Goal: Task Accomplishment & Management: Manage account settings

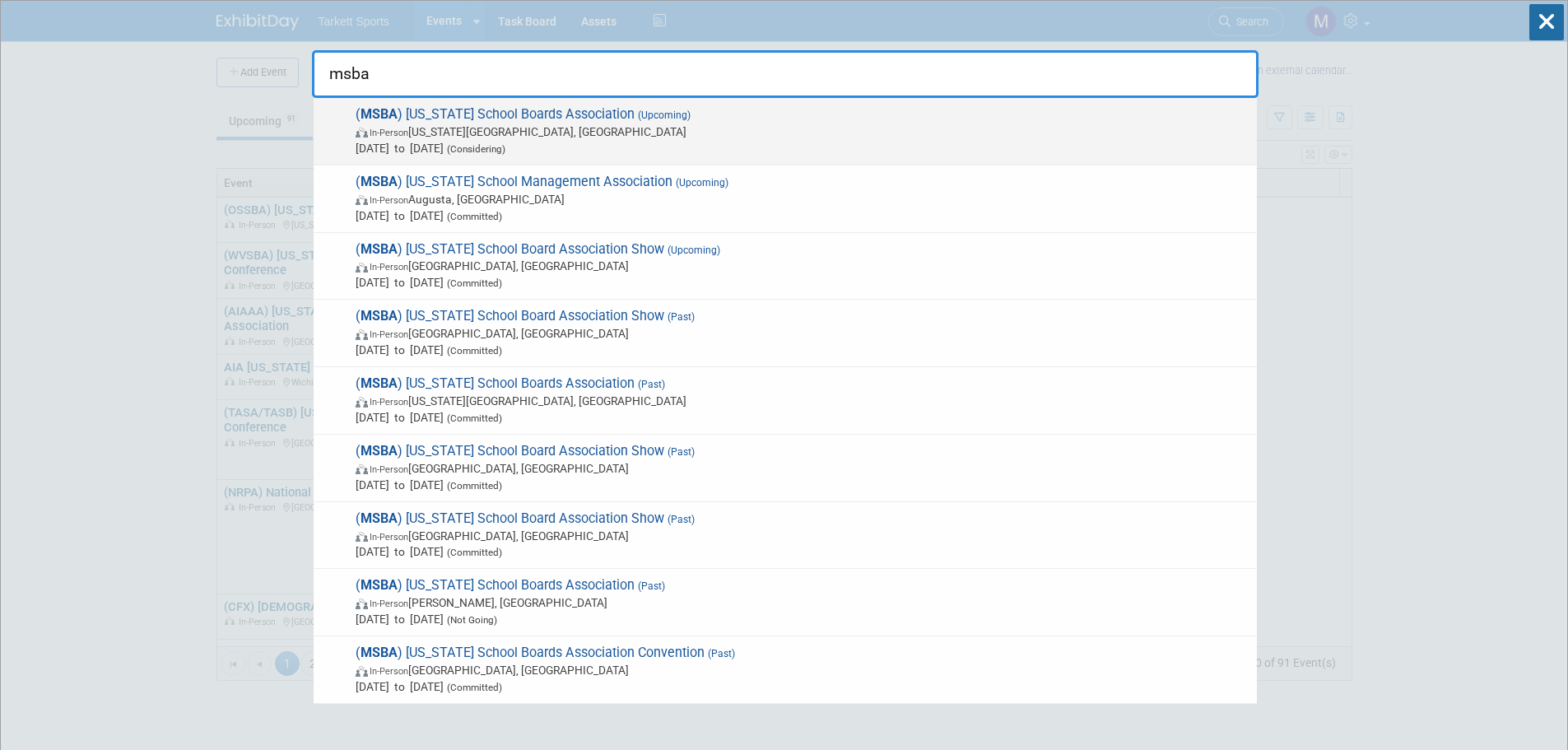
type input "msba"
click at [513, 118] on span "( MSBA ) [US_STATE] School Boards Association (Upcoming) In-Person [US_STATE][G…" at bounding box center [799, 131] width 897 height 50
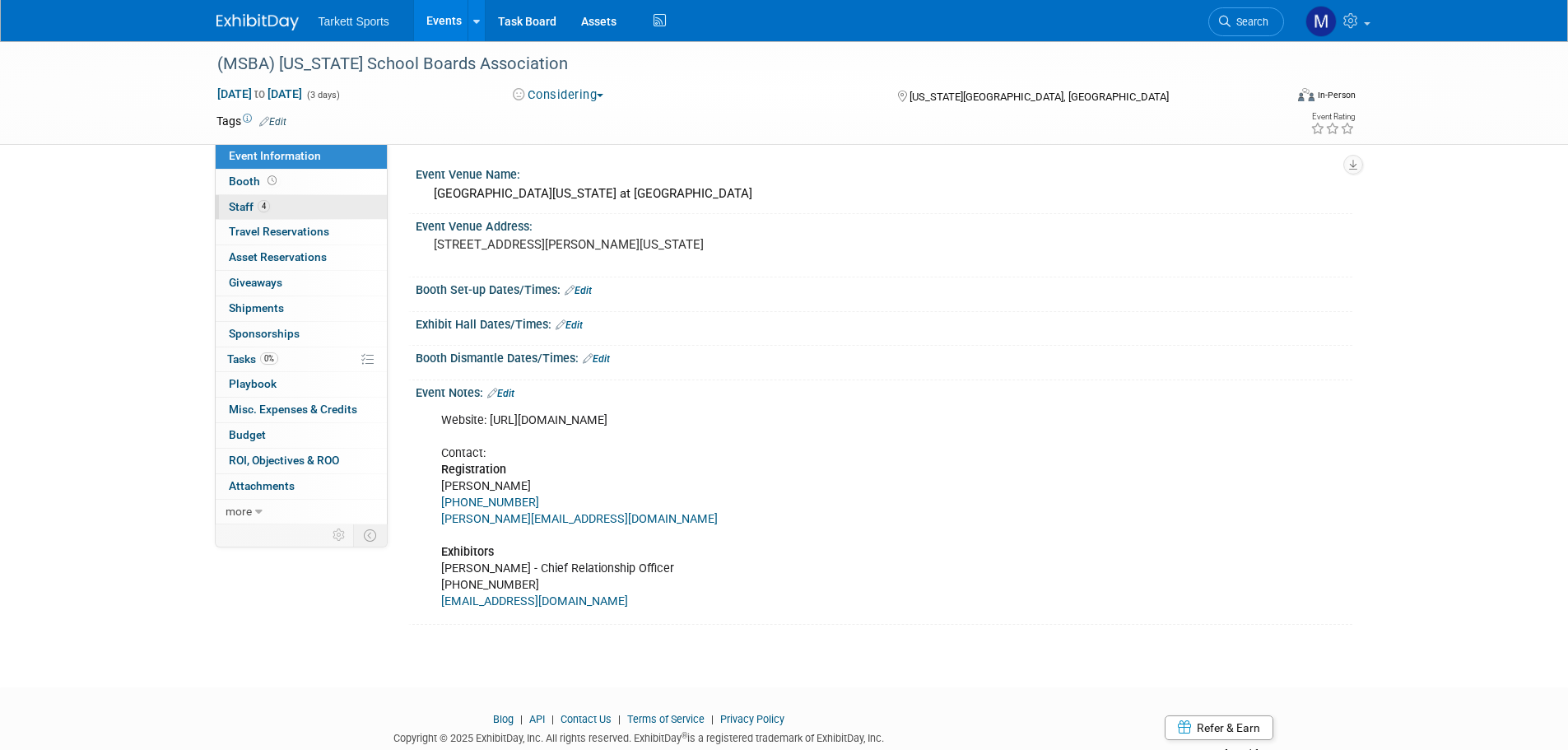
click at [263, 204] on span "4" at bounding box center [263, 206] width 13 height 12
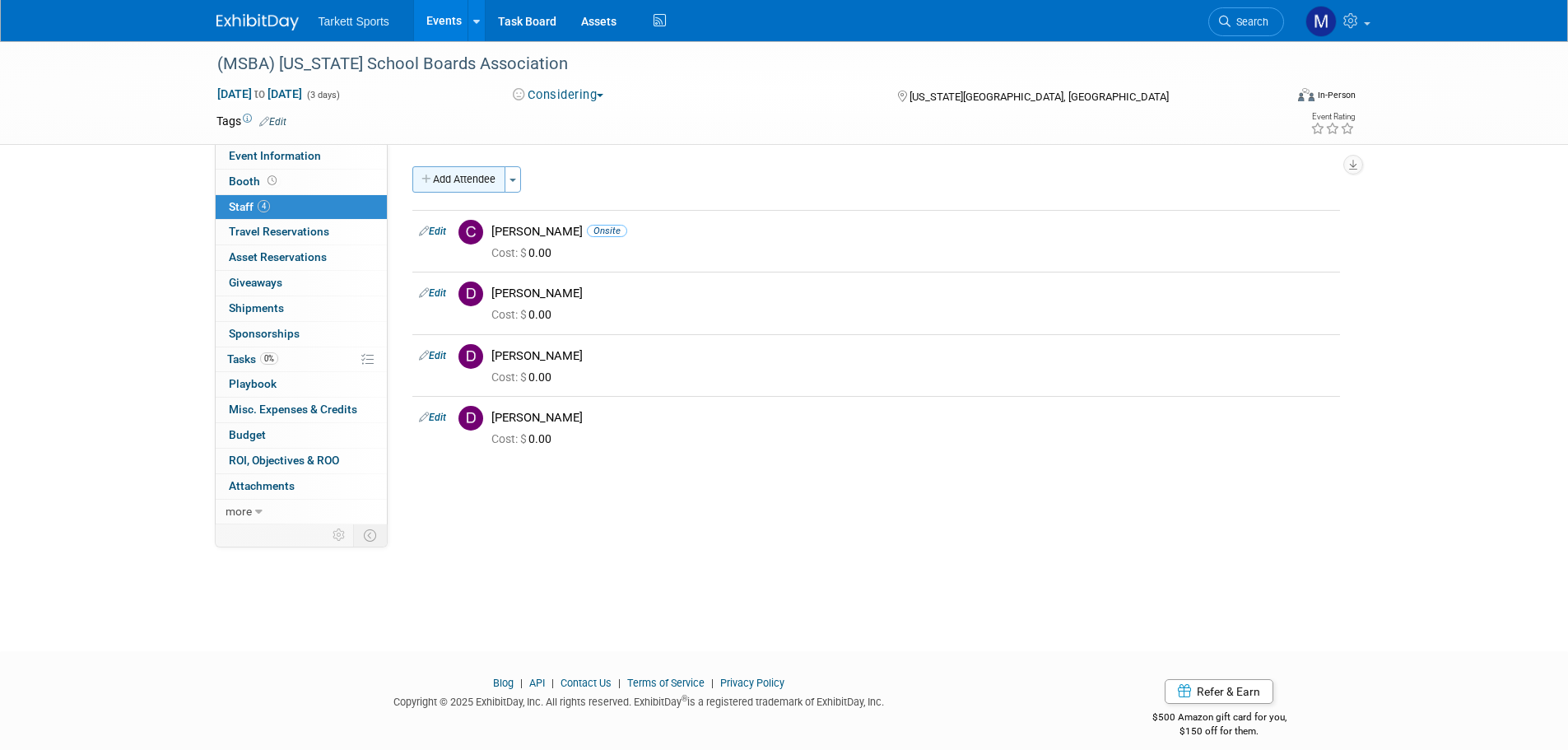
click at [462, 173] on button "Add Attendee" at bounding box center [459, 179] width 93 height 26
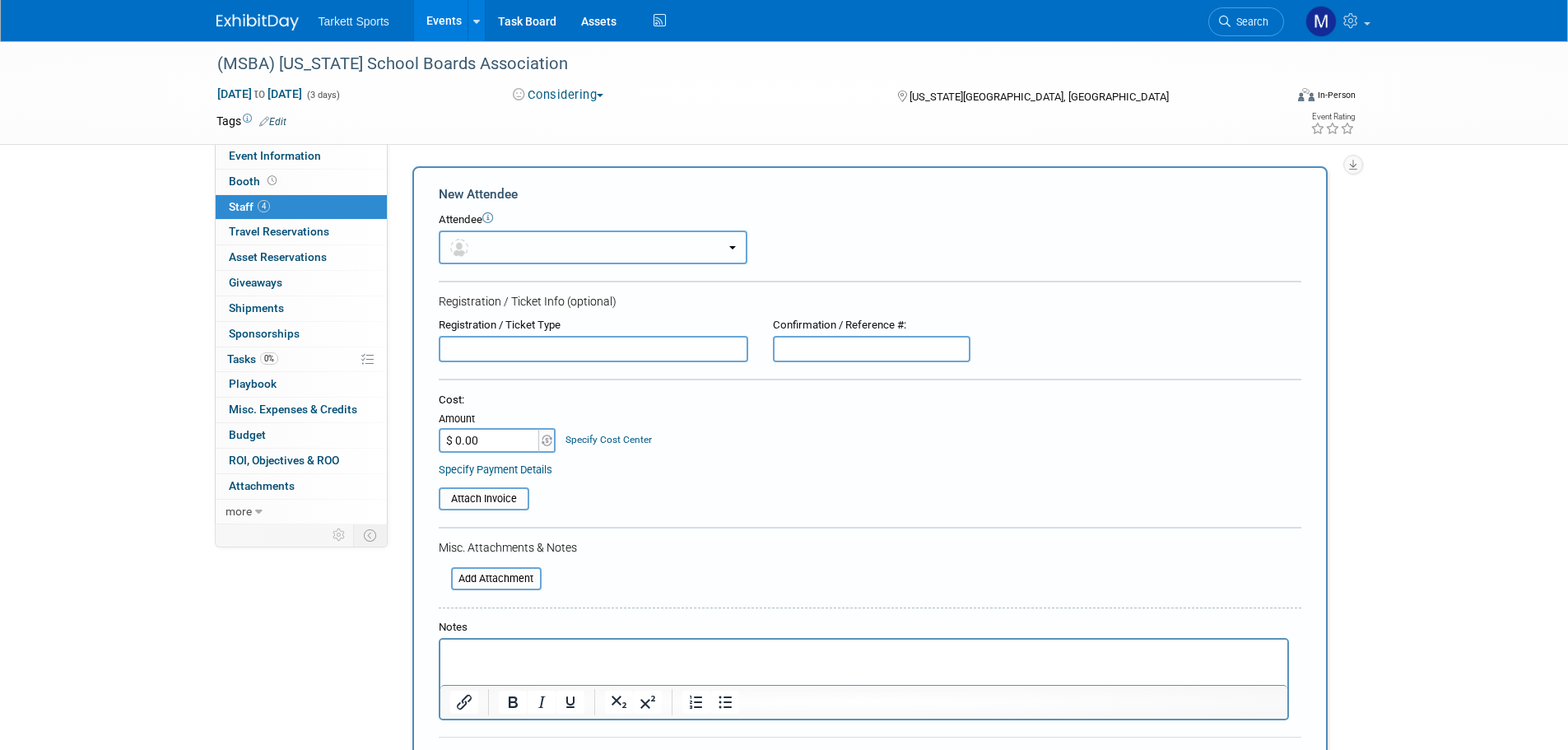
click at [575, 261] on button "button" at bounding box center [593, 247] width 309 height 34
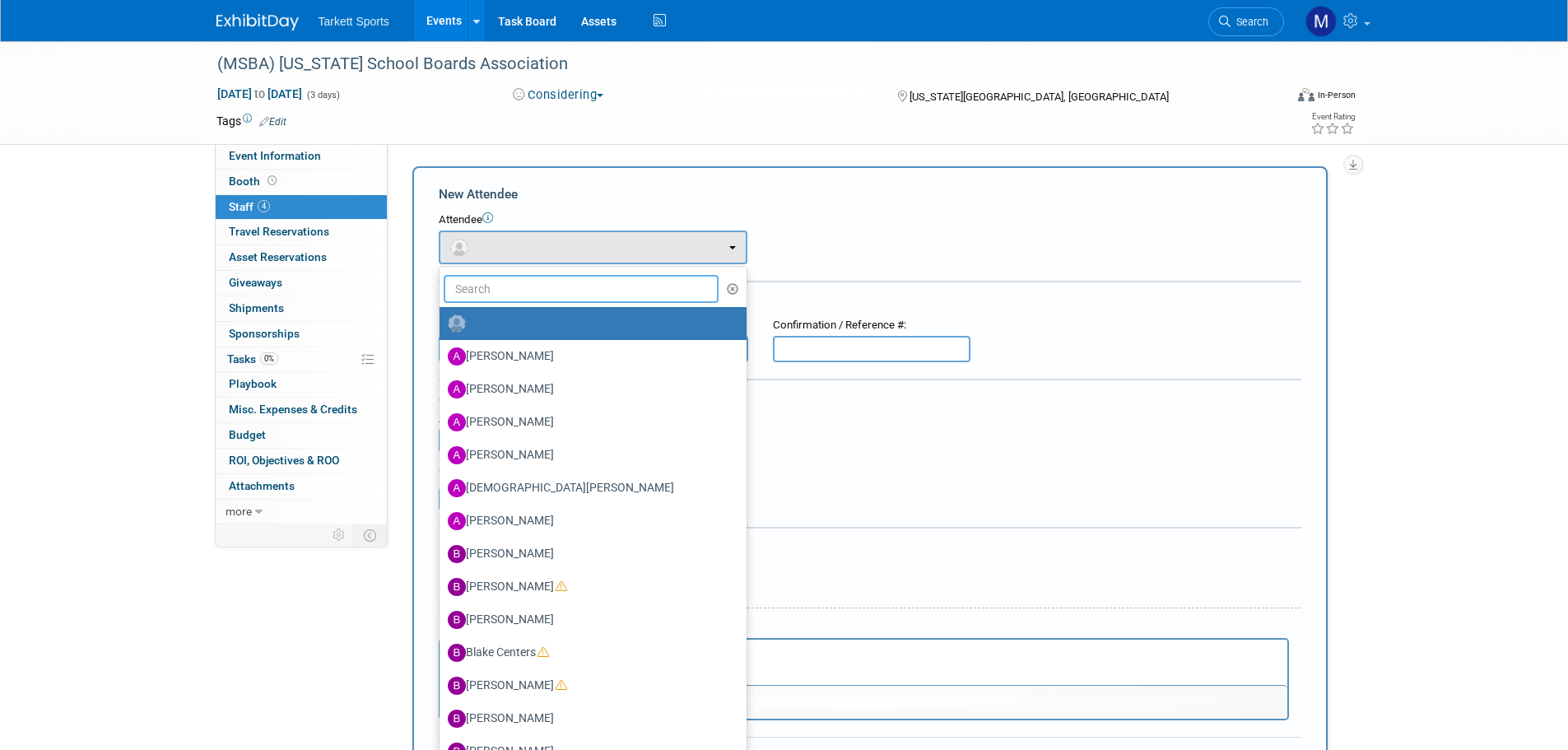
click at [537, 289] on input "text" at bounding box center [581, 288] width 276 height 28
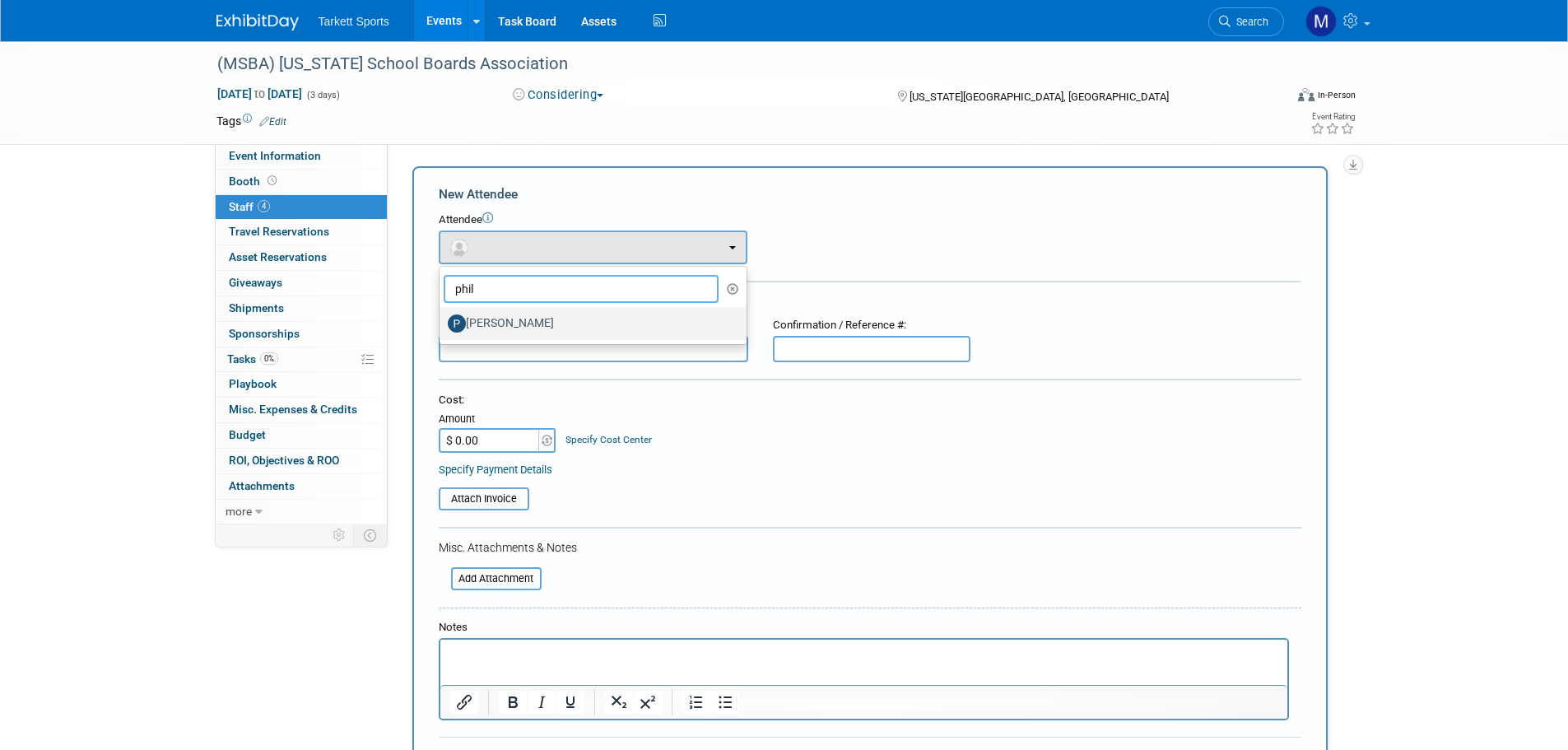
type input "phil"
click at [519, 334] on label "Phil Dorman" at bounding box center [588, 322] width 282 height 26
click at [442, 327] on input "Phil Dorman" at bounding box center [437, 321] width 11 height 11
select select "8a6c1436-51df-462a-8d2d-f0d25a4df866"
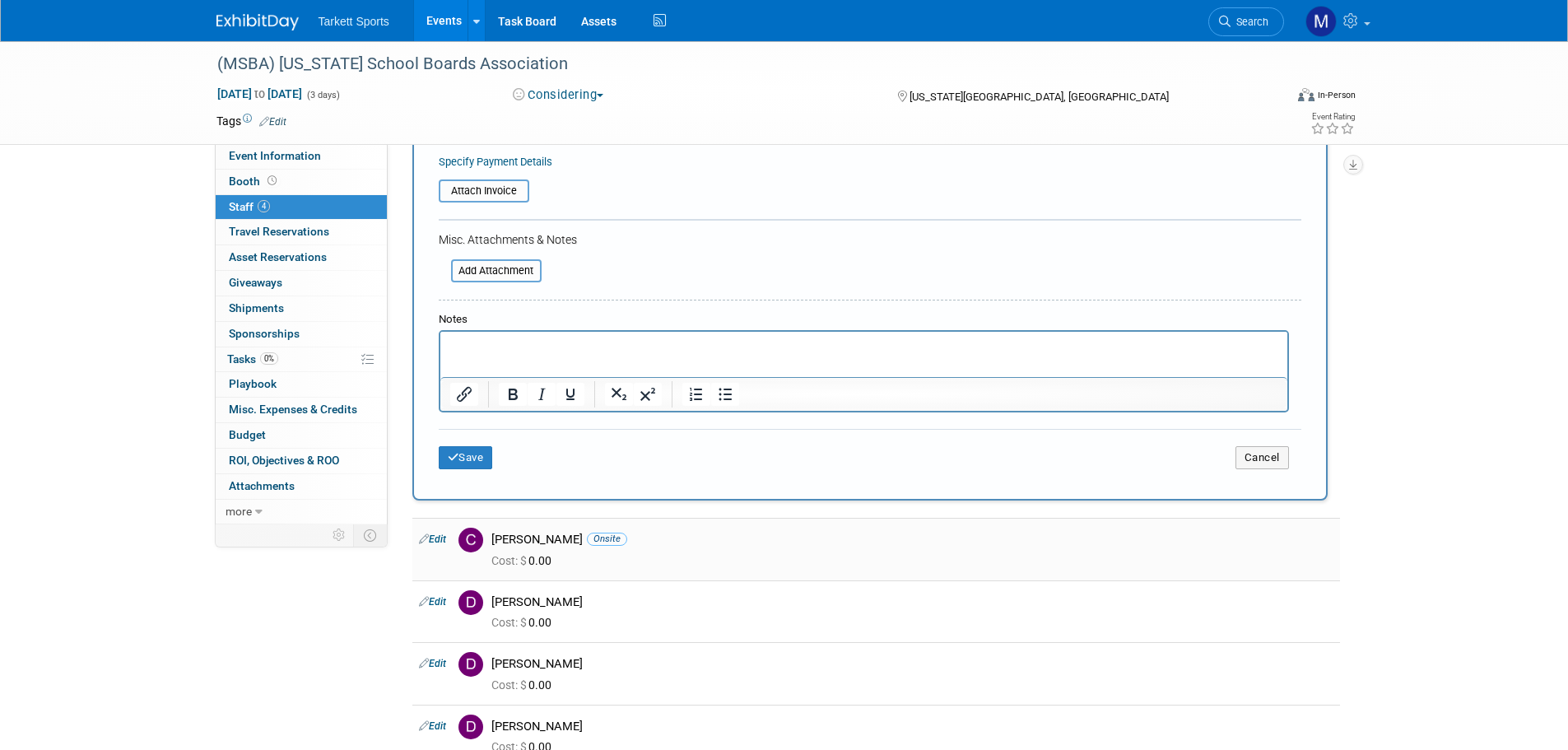
scroll to position [412, 0]
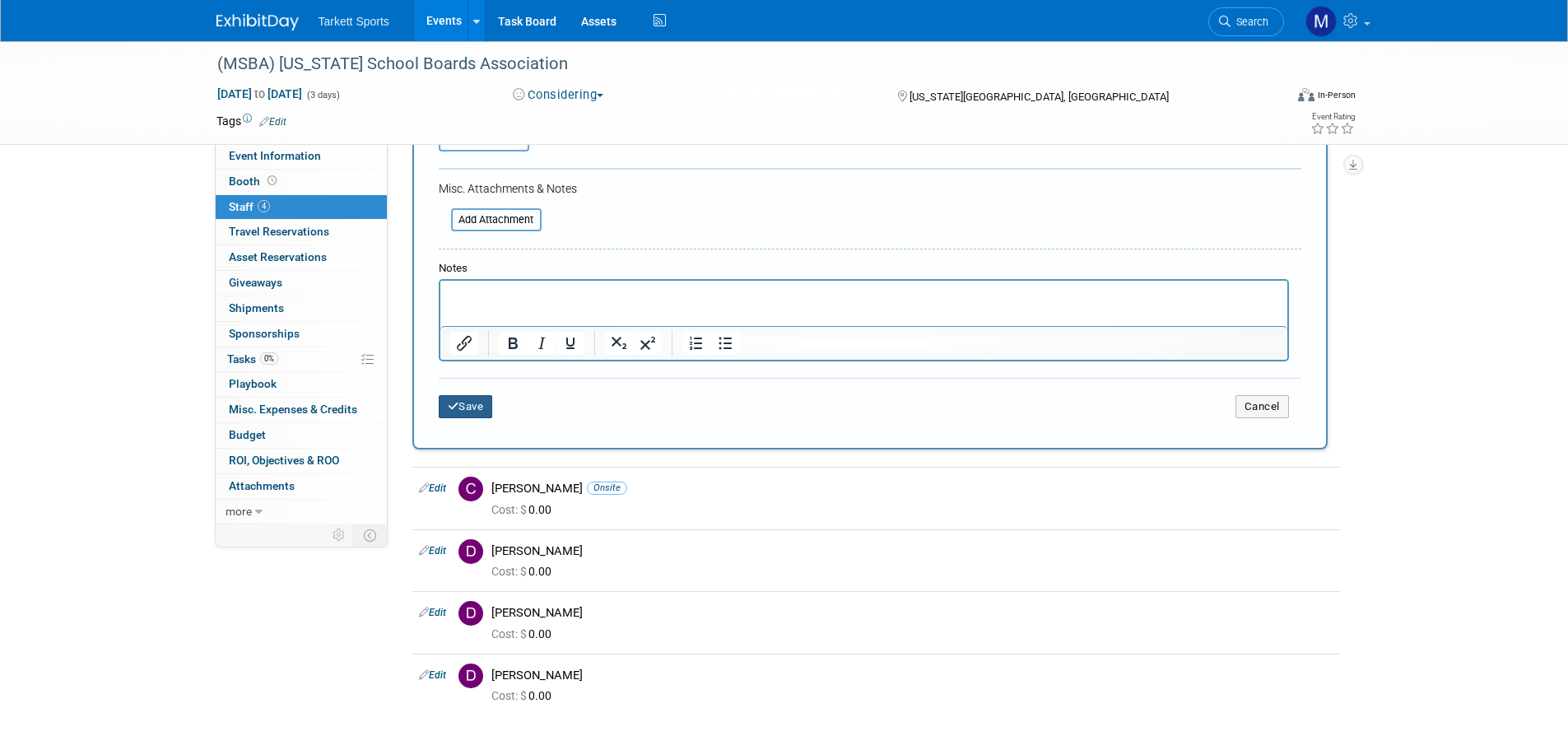
click at [464, 403] on button "Save" at bounding box center [465, 406] width 54 height 23
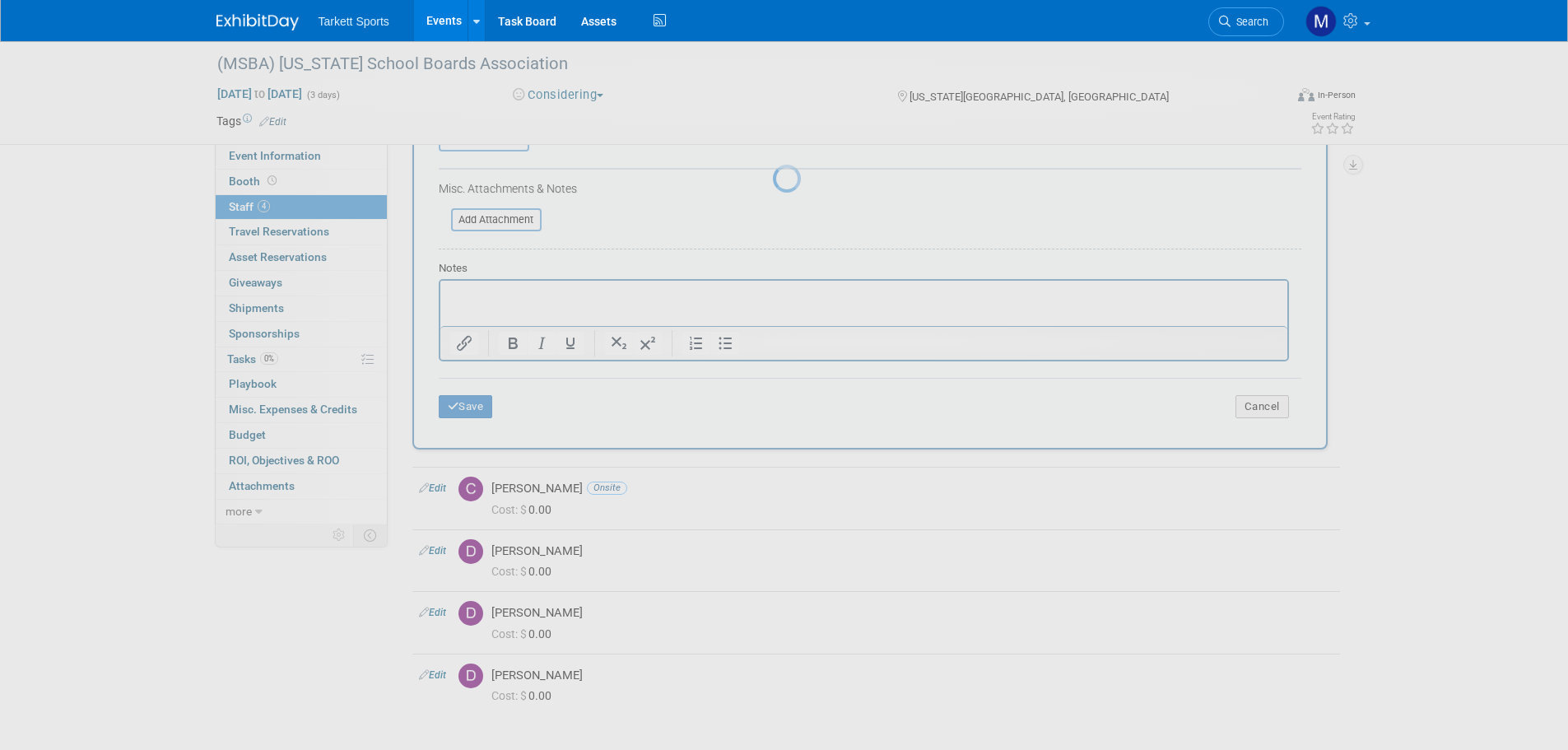
scroll to position [16, 0]
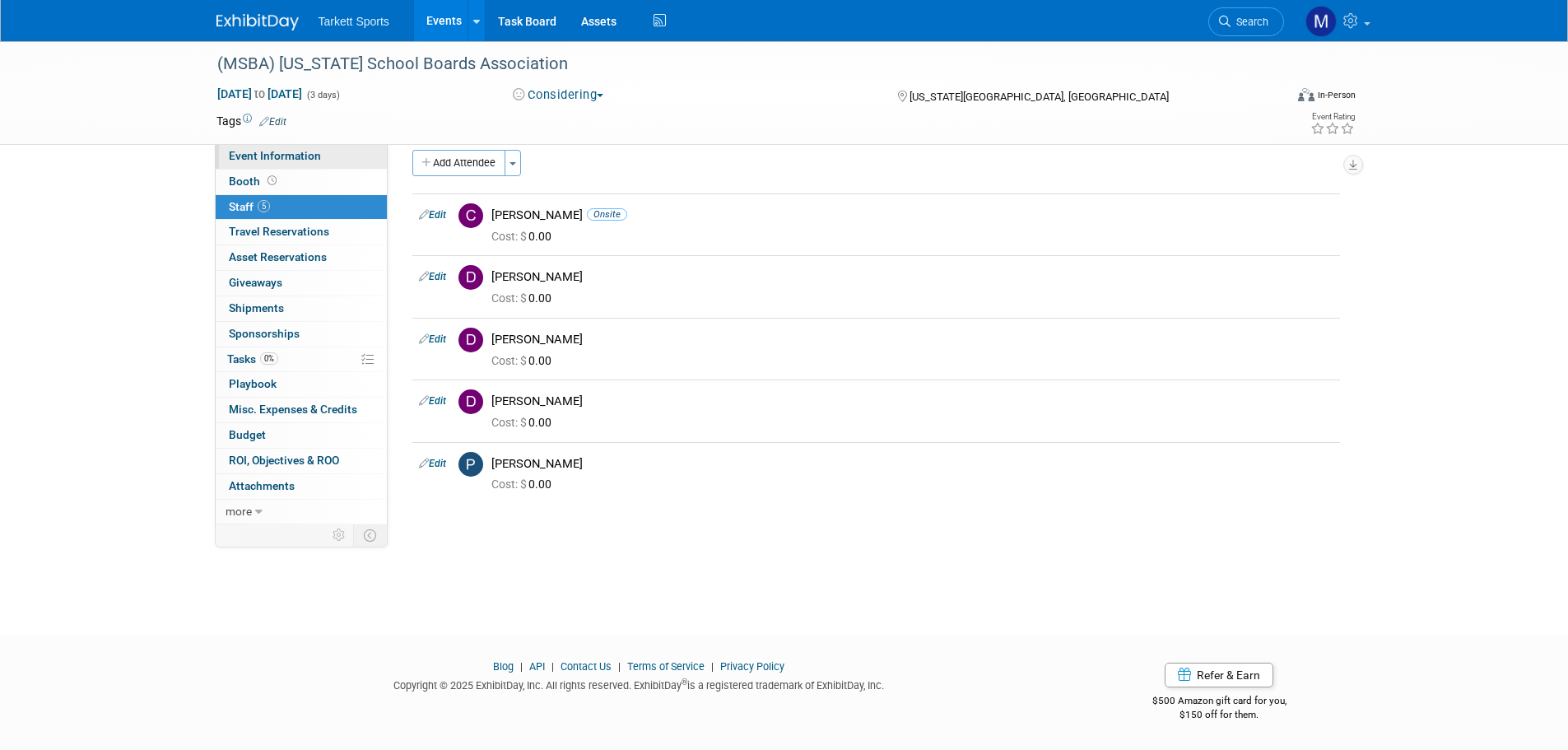
click at [296, 157] on span "Event Information" at bounding box center [274, 155] width 92 height 13
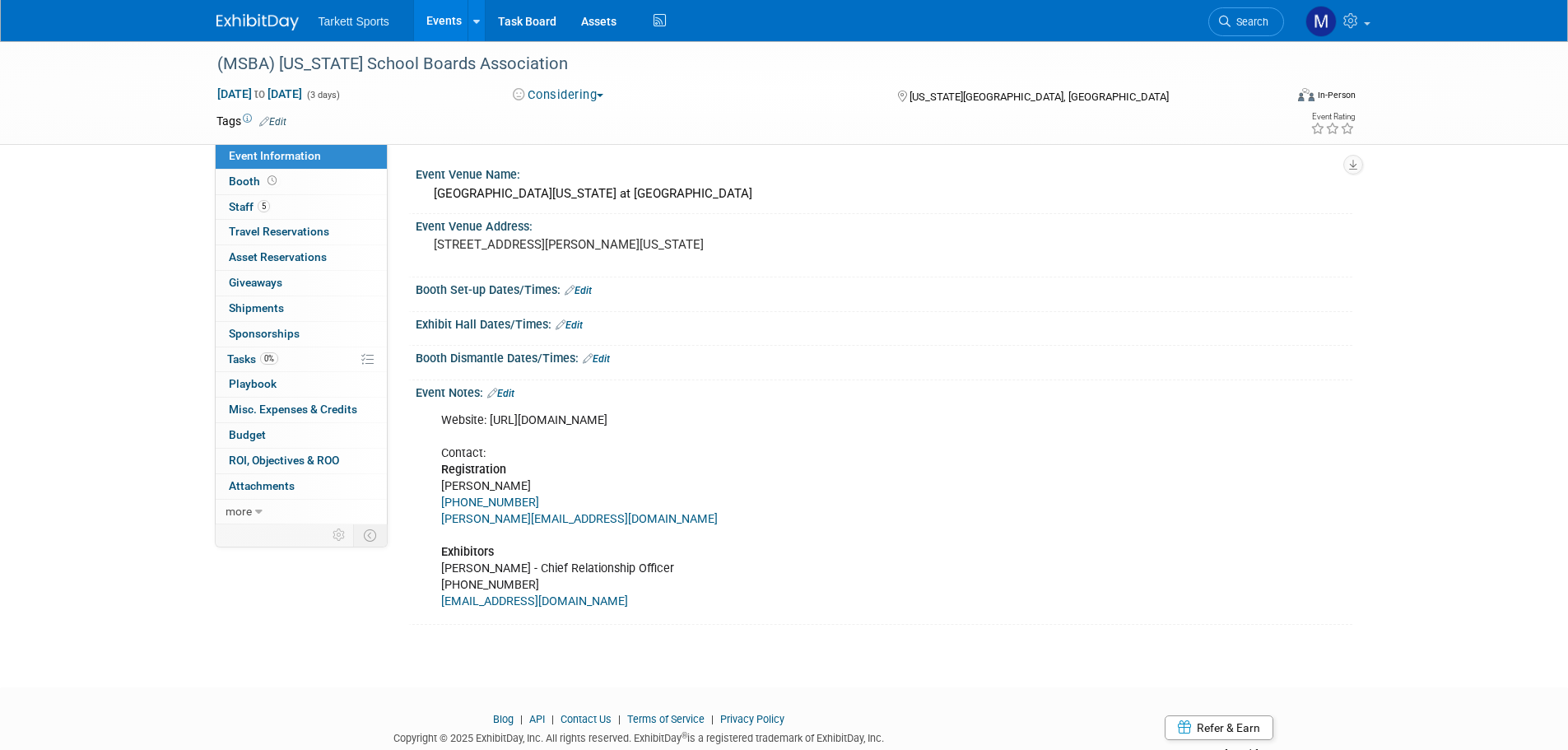
click at [603, 427] on div "Website: [URL][DOMAIN_NAME] Contact: Registration [PERSON_NAME] [PHONE_NUMBER] …" at bounding box center [800, 511] width 741 height 215
drag, startPoint x: 750, startPoint y: 411, endPoint x: 743, endPoint y: 419, distance: 10.6
click at [749, 412] on div "Website: [URL][DOMAIN_NAME] Contact: Registration [PERSON_NAME] [PHONE_NUMBER] …" at bounding box center [800, 511] width 741 height 215
drag, startPoint x: 743, startPoint y: 419, endPoint x: 494, endPoint y: 418, distance: 249.0
click at [494, 418] on div "Website: [URL][DOMAIN_NAME] Contact: Registration [PERSON_NAME] [PHONE_NUMBER] …" at bounding box center [800, 511] width 741 height 215
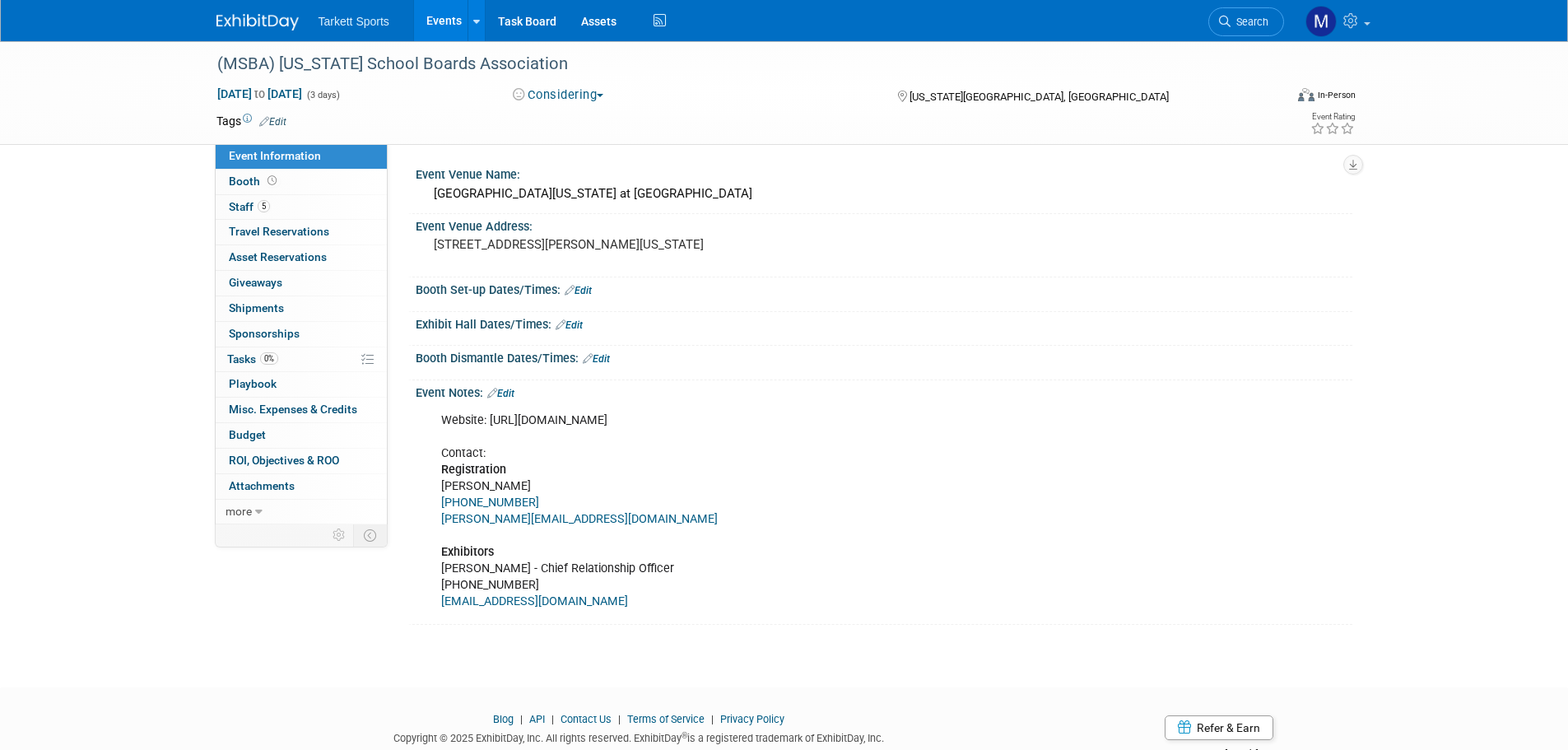
copy div "https://www.mosba.org/page/annual-conference"
